Goal: Transaction & Acquisition: Purchase product/service

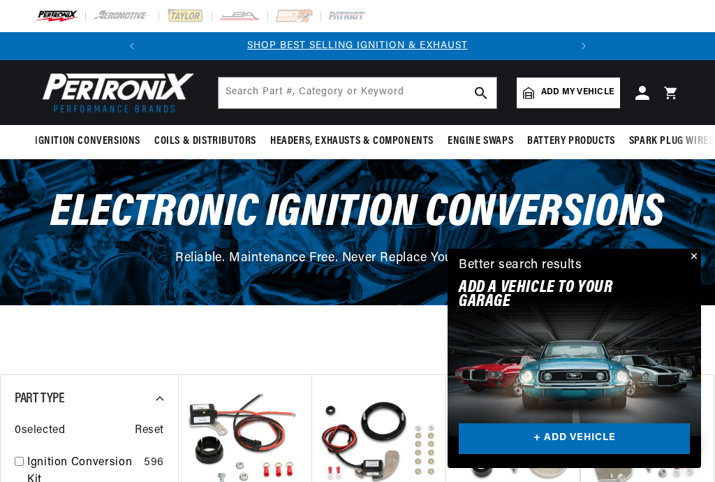
click at [574, 96] on span "Add my vehicle" at bounding box center [578, 92] width 73 height 13
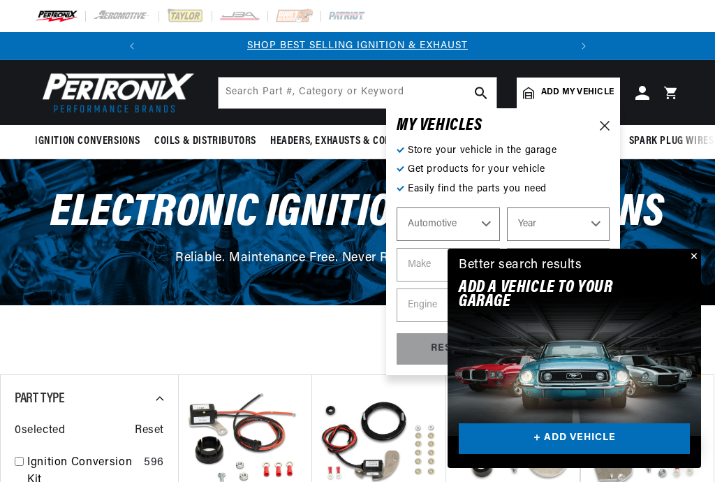
click at [457, 219] on select "Automotive Agricultural Industrial Marine Motorcycle" at bounding box center [448, 225] width 103 height 34
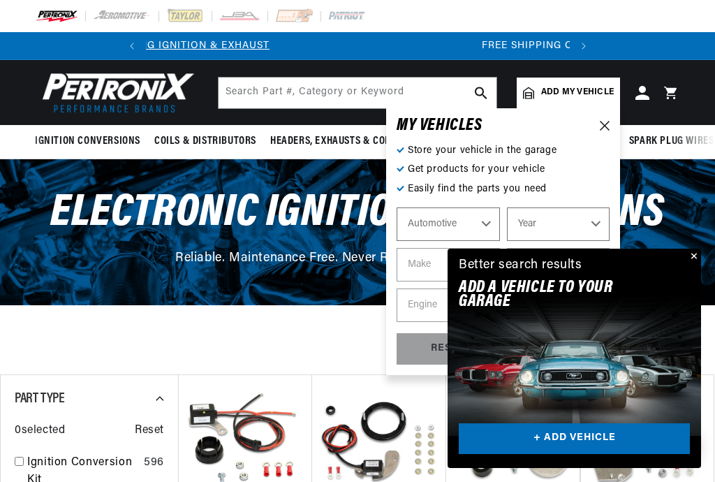
scroll to position [0, 423]
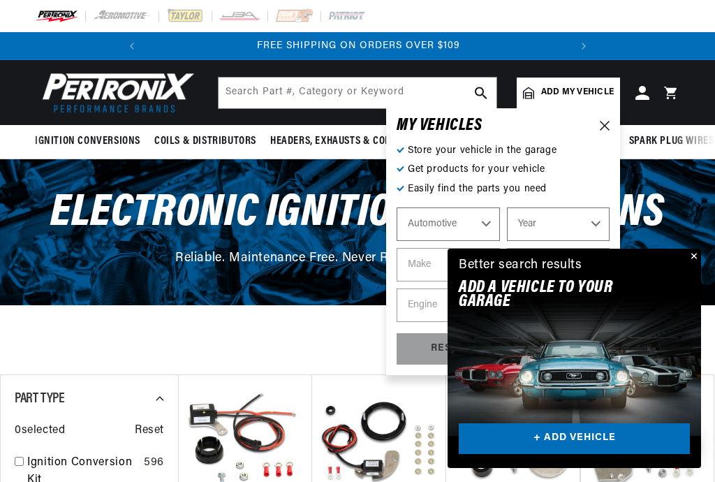
click at [588, 231] on select "Year 2026 2025 2024 2023 2022 2021 2020 2019 2018 2017 2016 2015 2014 2013 2012…" at bounding box center [558, 225] width 103 height 34
click at [695, 261] on button "Close" at bounding box center [693, 257] width 17 height 17
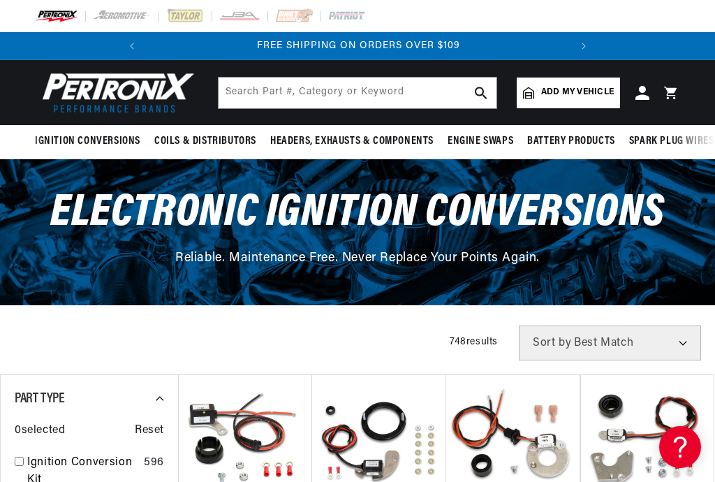
click at [591, 96] on span "Add my vehicle" at bounding box center [578, 92] width 73 height 13
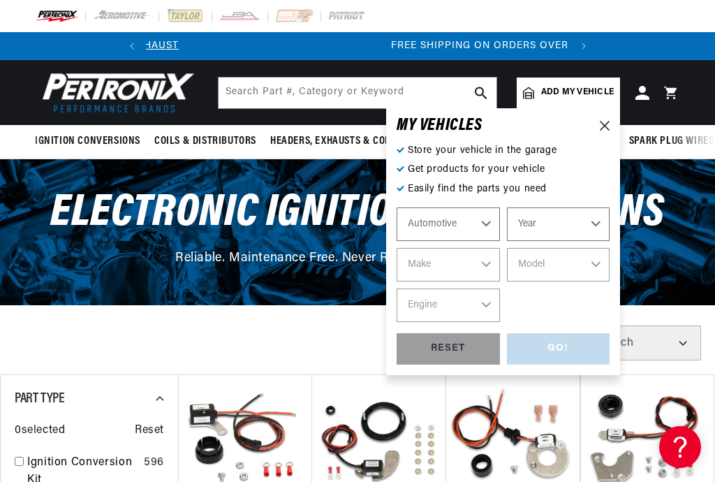
scroll to position [0, 0]
click at [569, 227] on select "Year 2026 2025 2024 2023 2022 2021 2020 2019 2018 2017 2016 2015 2014 2013 2012…" at bounding box center [558, 225] width 103 height 34
select select "1967"
click at [461, 265] on select "Make Alfa Romeo American Motors Aston Martin Austin Austin Healey Avanti Bentle…" at bounding box center [448, 265] width 103 height 34
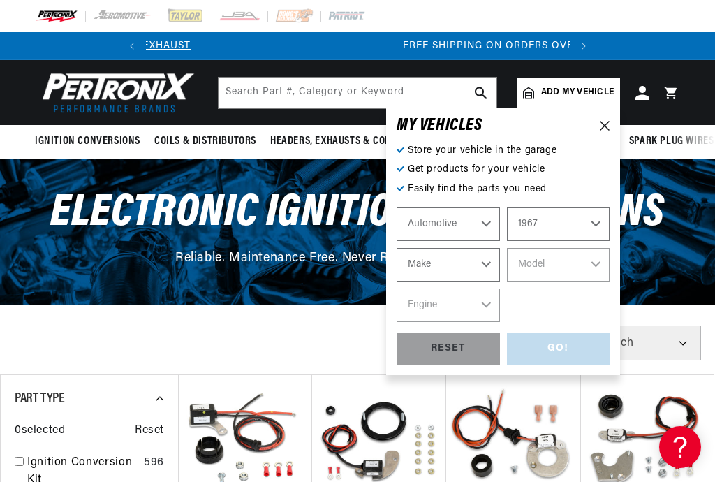
scroll to position [0, 423]
select select "Chrysler"
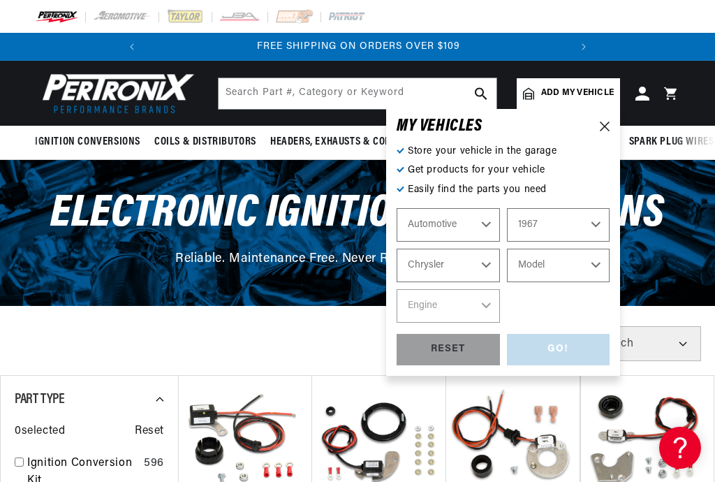
scroll to position [0, 0]
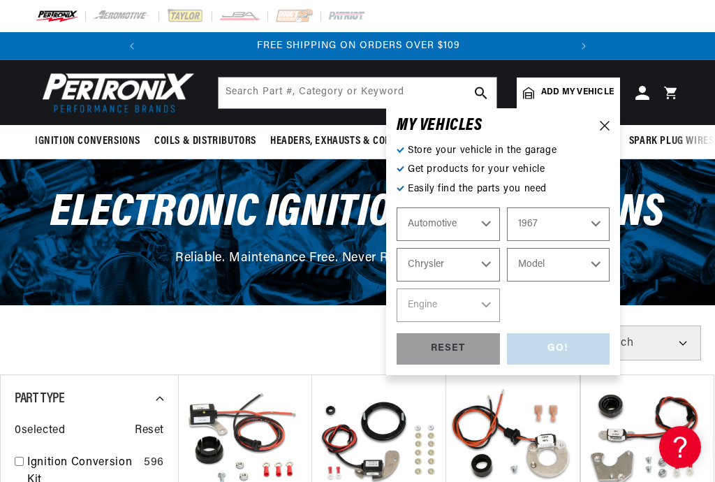
click at [459, 268] on select "Alfa Romeo American Motors Aston Martin Austin Austin Healey Avanti Bentley Bui…" at bounding box center [448, 265] width 103 height 34
select select "Chevrolet"
click at [463, 271] on select "Alfa Romeo American Motors Aston Martin Austin Austin Healey Avanti Bentley Bui…" at bounding box center [448, 265] width 103 height 34
click at [471, 264] on select "Alfa Romeo American Motors Aston Martin Austin Austin Healey Avanti Bentley Bui…" at bounding box center [448, 265] width 103 height 34
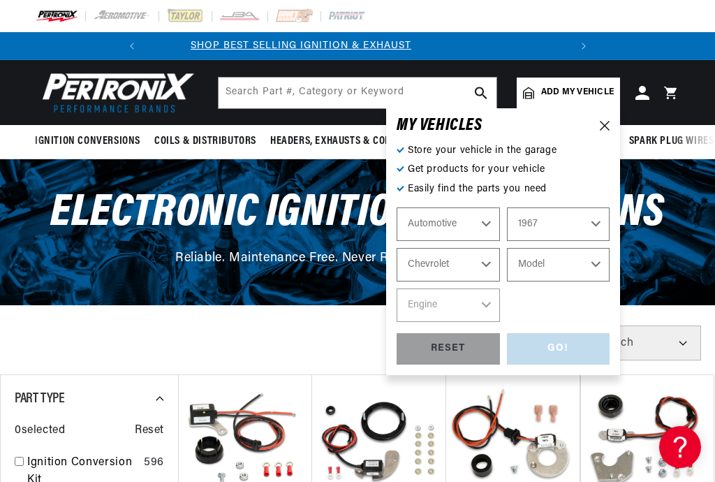
scroll to position [0, 0]
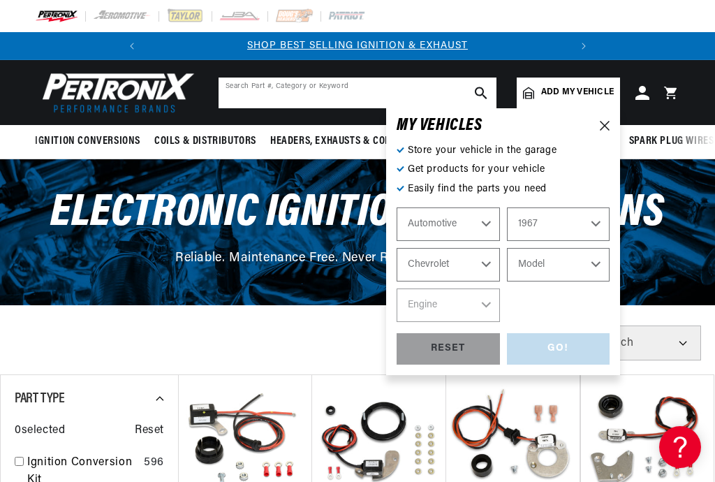
click at [296, 88] on input "text" at bounding box center [358, 93] width 278 height 31
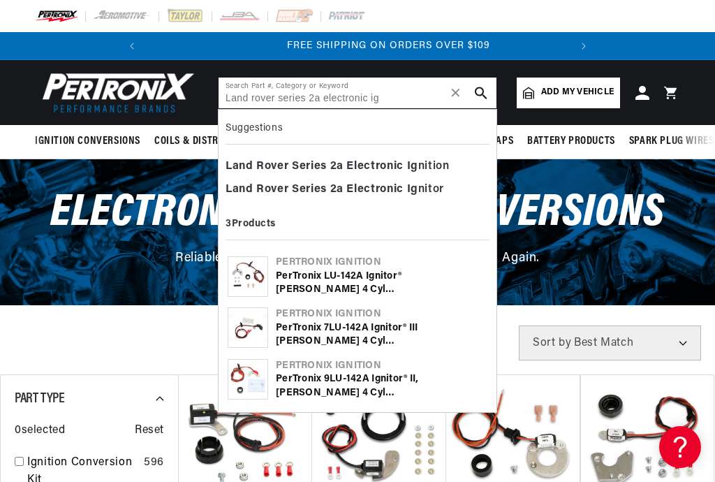
scroll to position [0, 423]
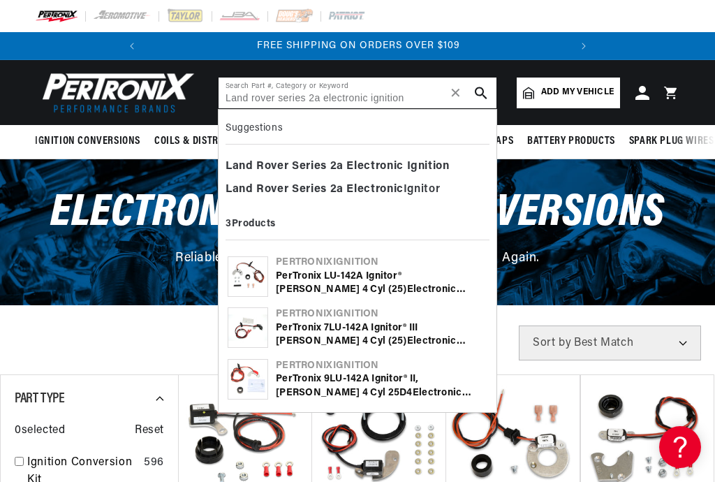
type input "Land rover series 2a electronic ignition"
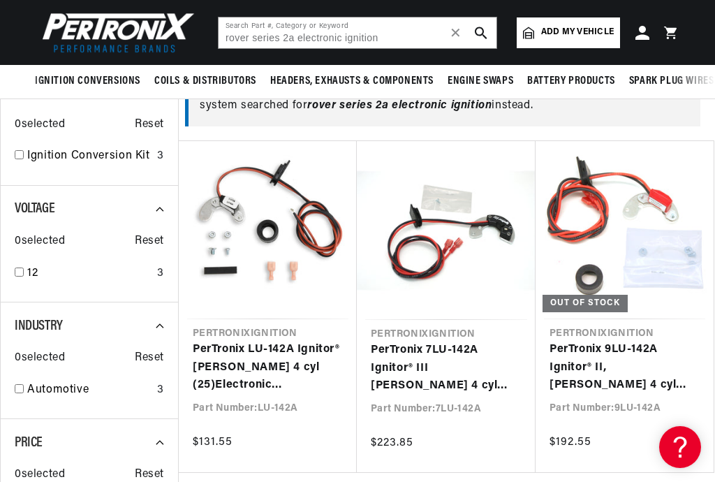
scroll to position [191, 0]
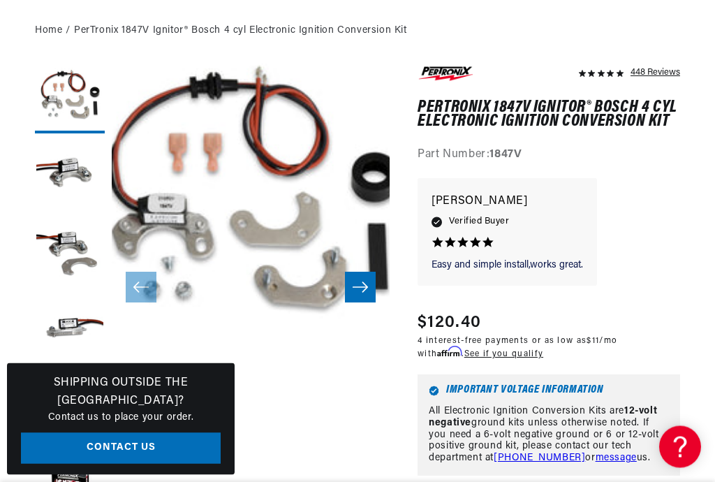
click at [0, 224] on html "Skip to content Your cart Your cart is empty Get the right parts the first time…" at bounding box center [357, 95] width 715 height 482
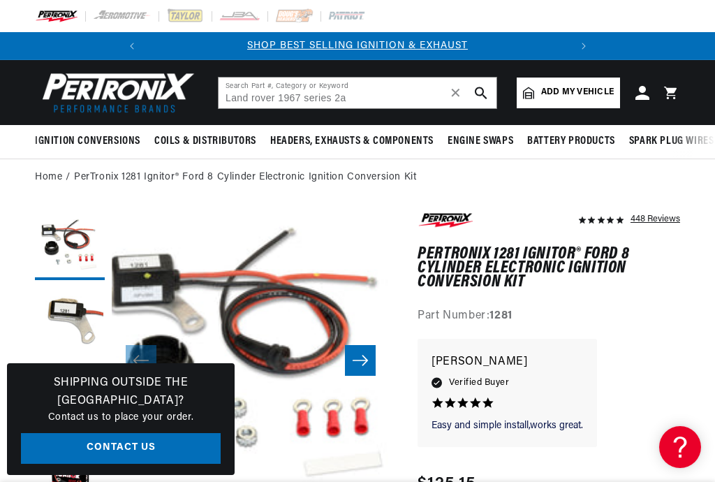
type input "Land rover 1967 series 2a"
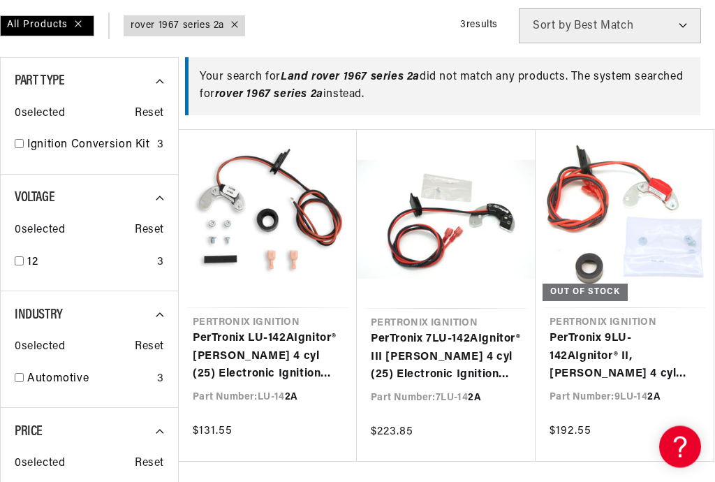
scroll to position [206, 0]
click at [295, 356] on link "PerTronix LU-14 2A Ignitor® Lucas 4 cyl (25) Electronic Ignition Conversion Kit" at bounding box center [268, 357] width 150 height 54
